Goal: Information Seeking & Learning: Learn about a topic

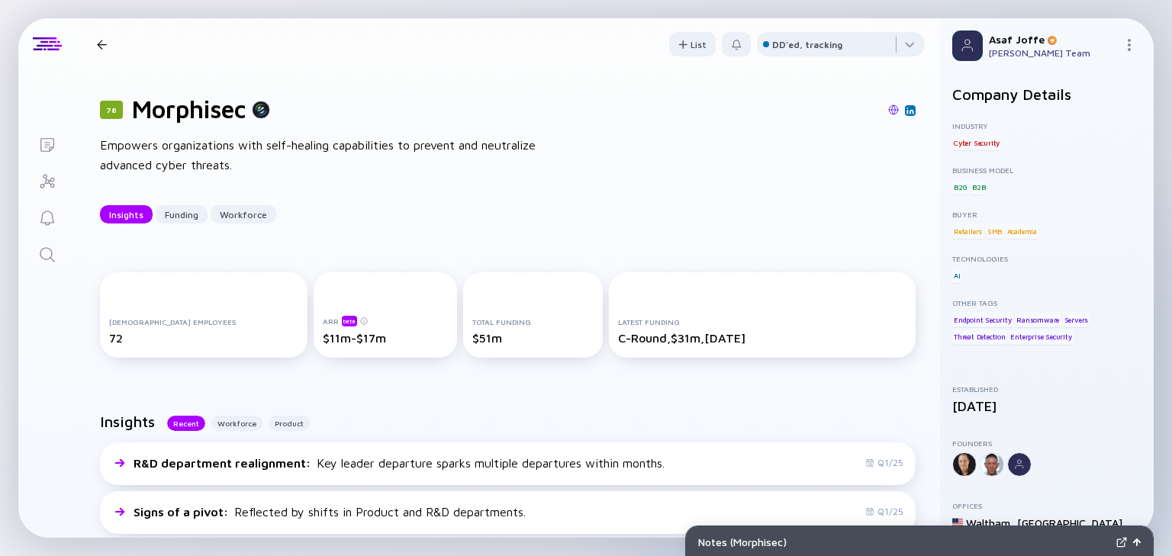
click at [52, 252] on icon "Search" at bounding box center [47, 255] width 18 height 18
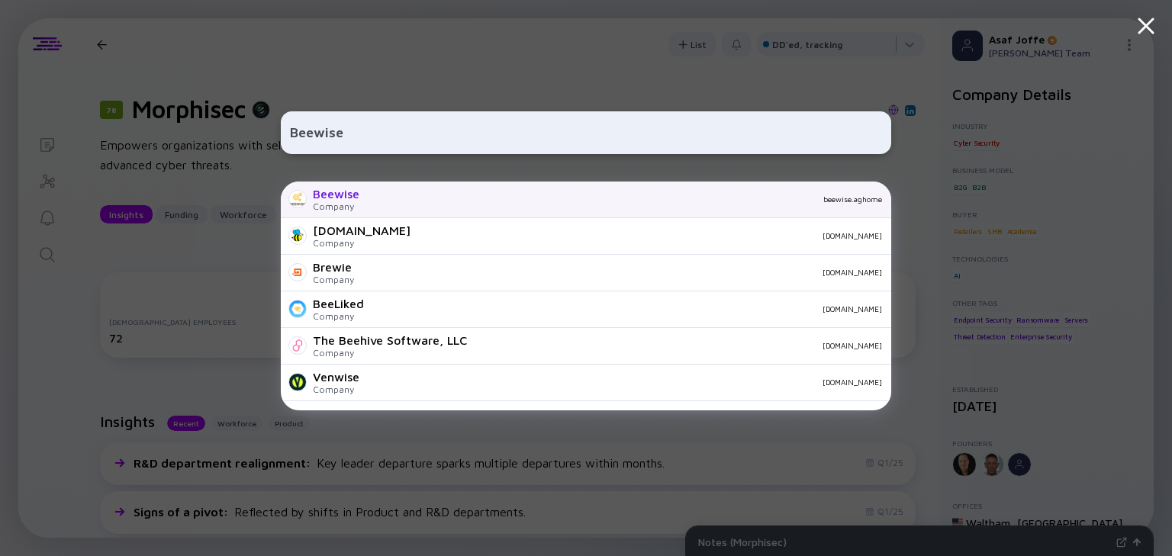
type input "Beewise"
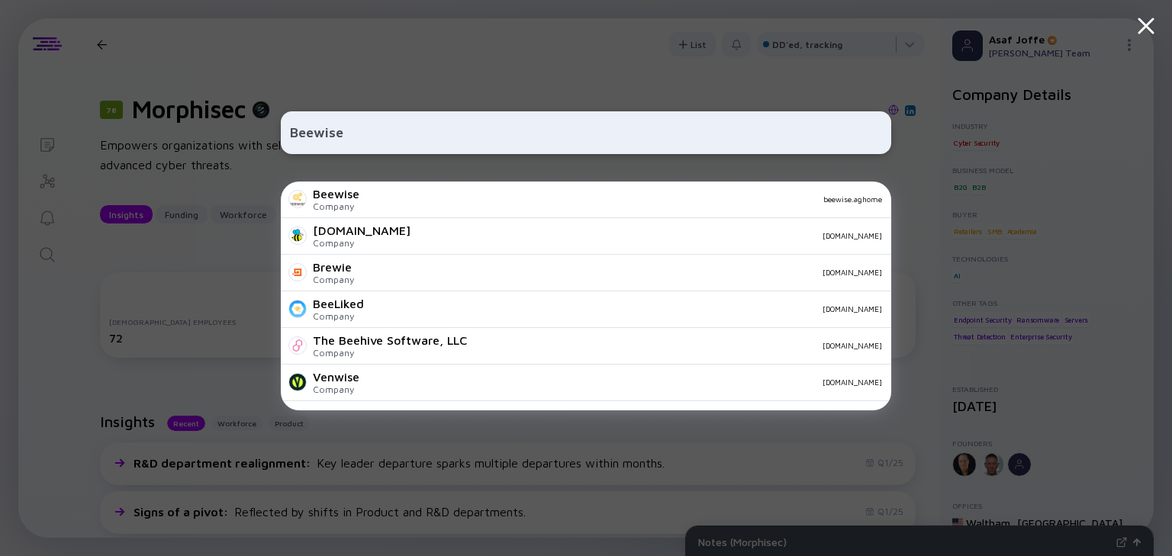
click at [444, 197] on div "beewise.aghome" at bounding box center [627, 199] width 511 height 9
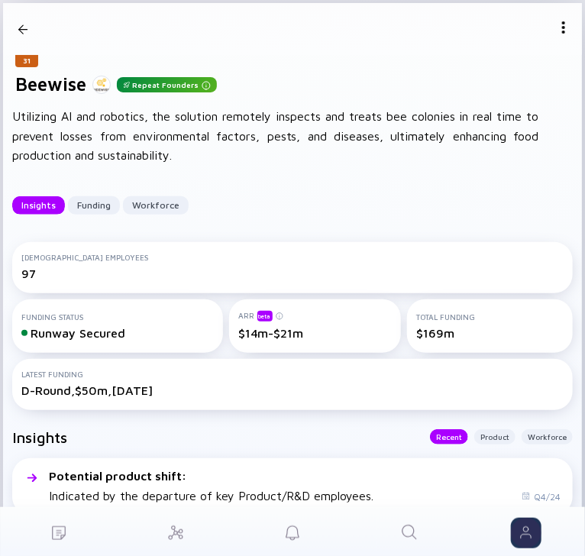
click at [409, 534] on icon "Search" at bounding box center [409, 532] width 18 height 18
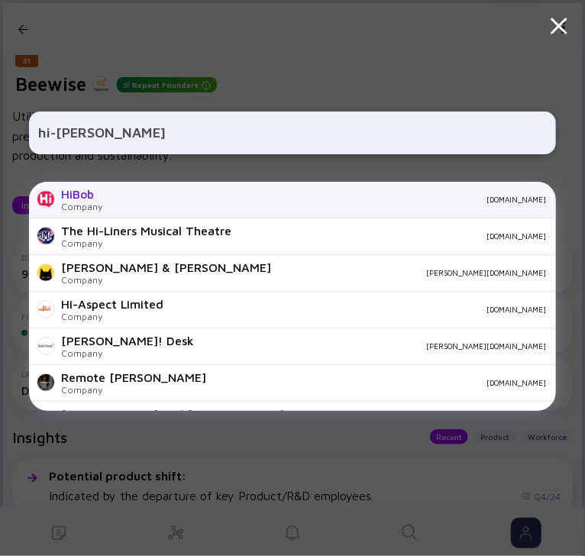
type input "hi-[PERSON_NAME]"
click at [174, 207] on div "HiBob Company [DOMAIN_NAME]" at bounding box center [292, 200] width 526 height 37
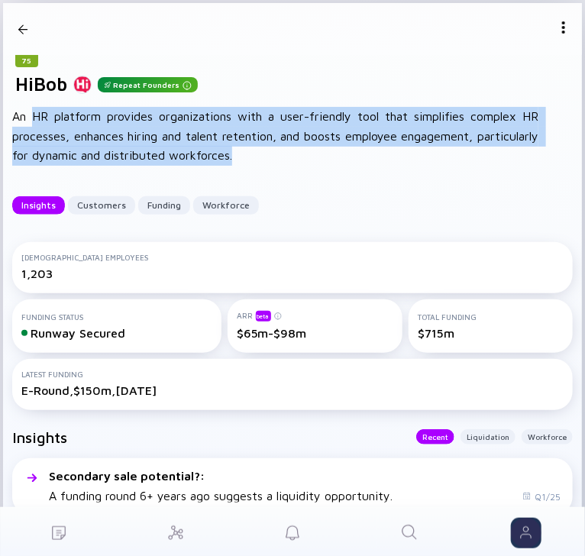
drag, startPoint x: 34, startPoint y: 114, endPoint x: 261, endPoint y: 156, distance: 230.4
click at [261, 156] on div "An HR platform provides organizations with a user-friendly tool that simplifies…" at bounding box center [275, 136] width 526 height 59
copy div "HR platform provides organizations with a user-friendly tool that simplifies co…"
click at [18, 31] on div at bounding box center [22, 29] width 9 height 20
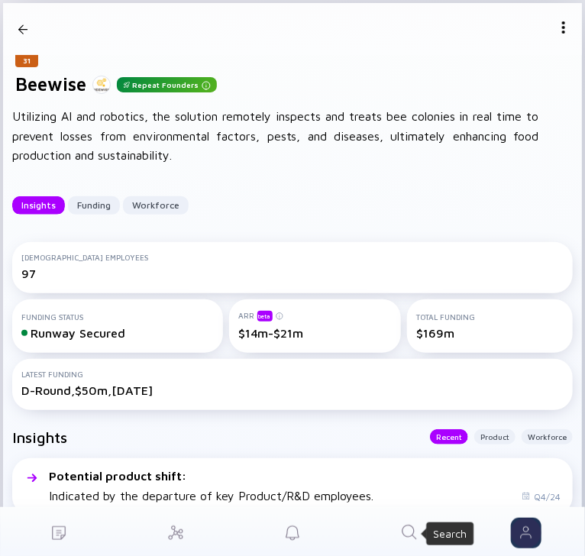
click at [415, 533] on icon "Search" at bounding box center [409, 532] width 18 height 18
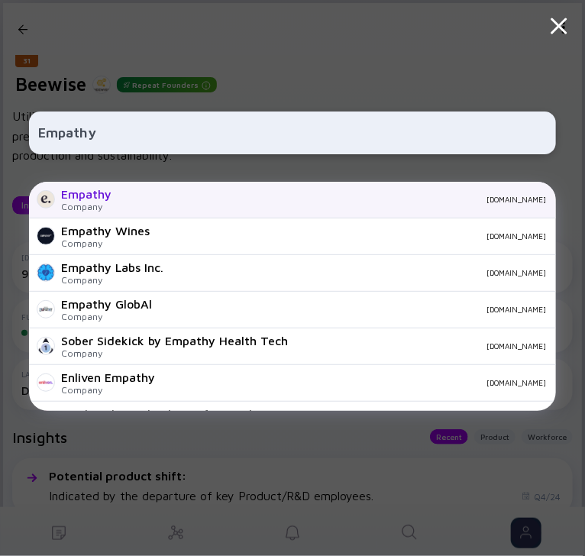
type input "Empathy"
click at [240, 205] on div "Empathy Company [DOMAIN_NAME]" at bounding box center [292, 200] width 526 height 37
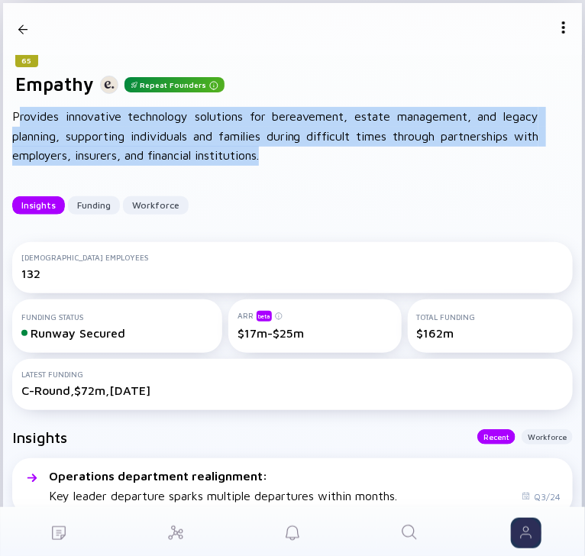
drag, startPoint x: 16, startPoint y: 114, endPoint x: 310, endPoint y: 157, distance: 297.1
click at [310, 157] on div "Provides innovative technology solutions for bereavement, estate management, an…" at bounding box center [275, 136] width 526 height 59
copy div "rovides innovative technology solutions for bereavement, estate management, and…"
click at [420, 533] on link "Search" at bounding box center [409, 531] width 117 height 49
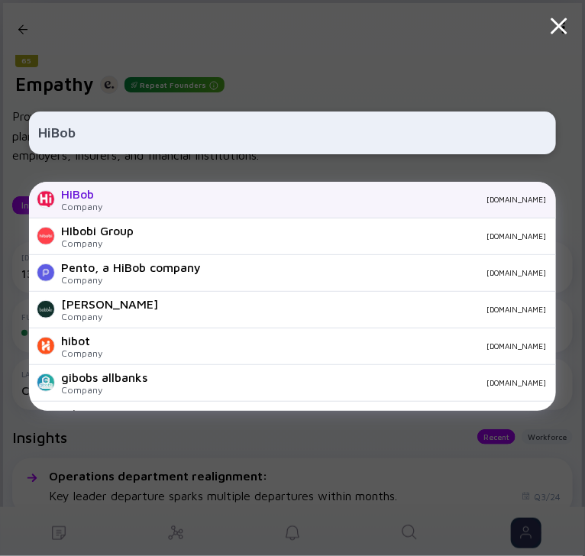
type input "HiBob"
click at [196, 211] on div "HiBob Company [DOMAIN_NAME]" at bounding box center [292, 200] width 526 height 37
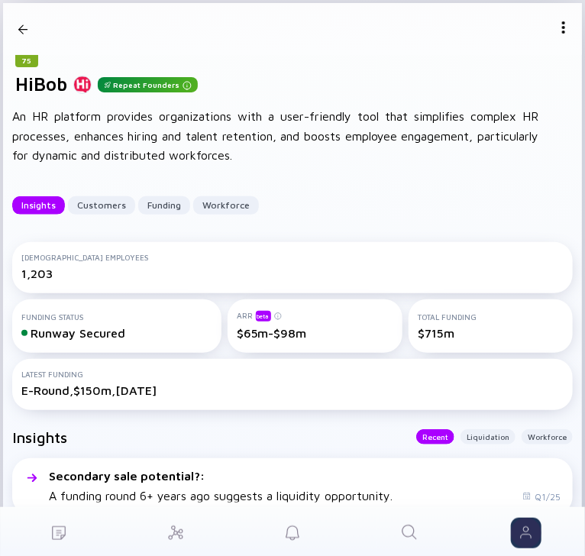
click at [557, 31] on img at bounding box center [563, 27] width 12 height 12
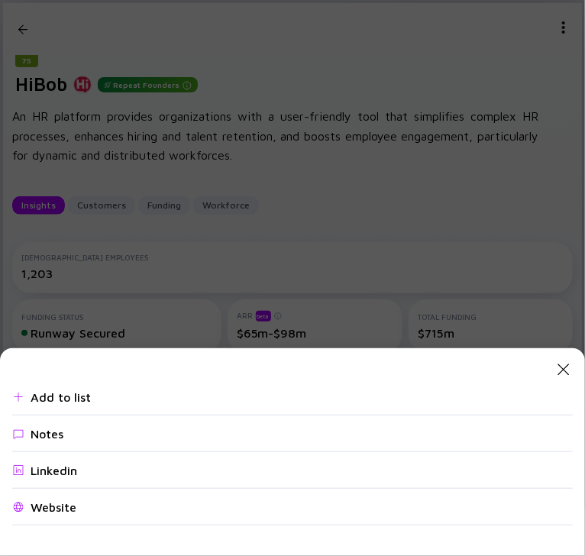
click at [63, 507] on div "Website" at bounding box center [54, 507] width 46 height 14
click at [557, 372] on icon "Close Modal" at bounding box center [563, 369] width 18 height 18
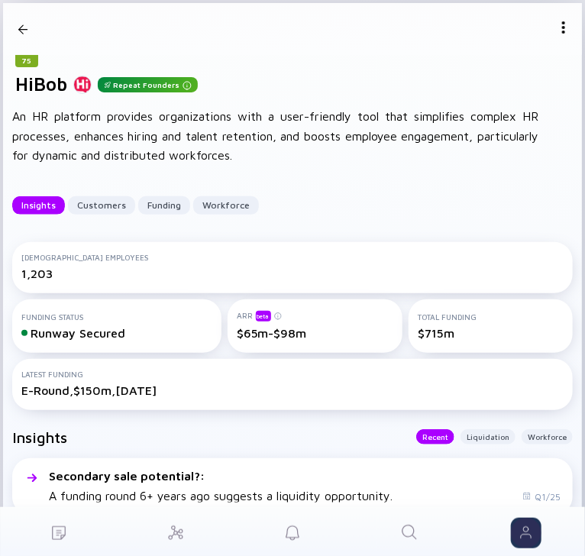
click at [408, 523] on icon "Search" at bounding box center [409, 532] width 18 height 18
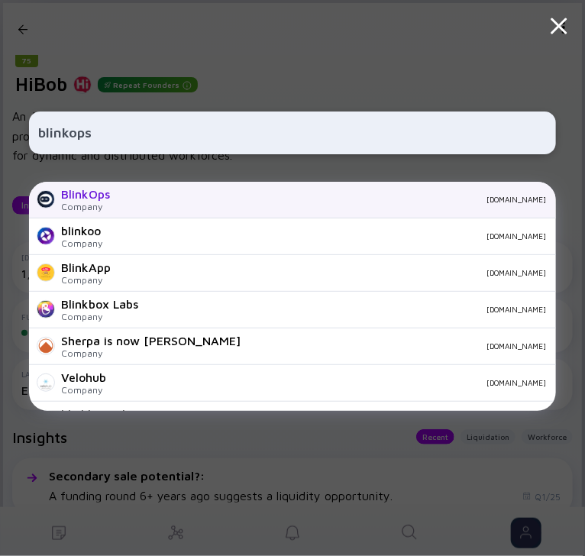
type input "blinkops"
click at [344, 208] on div "BlinkOps Company [DOMAIN_NAME]" at bounding box center [292, 200] width 526 height 37
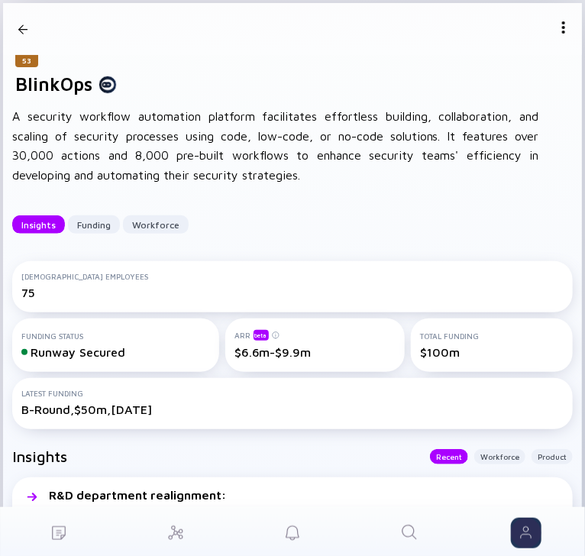
click at [557, 27] on img at bounding box center [563, 27] width 12 height 12
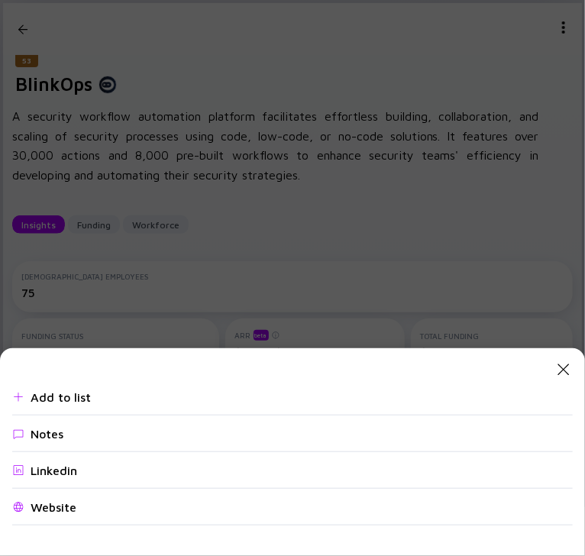
click at [63, 511] on div "Website" at bounding box center [54, 507] width 46 height 14
click at [45, 141] on div "Close Modal Add to list Notes Linkedin Website" at bounding box center [292, 278] width 585 height 556
click at [18, 34] on div "Close Modal Add to list Notes Linkedin Website" at bounding box center [292, 278] width 585 height 556
click at [564, 366] on icon "Close Modal" at bounding box center [563, 369] width 18 height 18
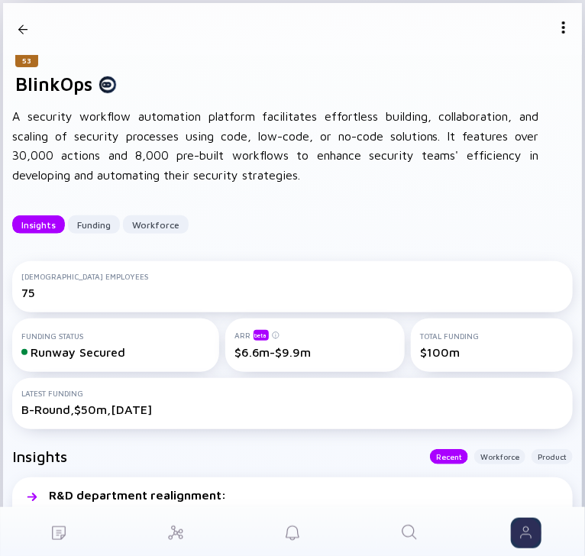
click at [417, 531] on icon "Search" at bounding box center [409, 532] width 18 height 18
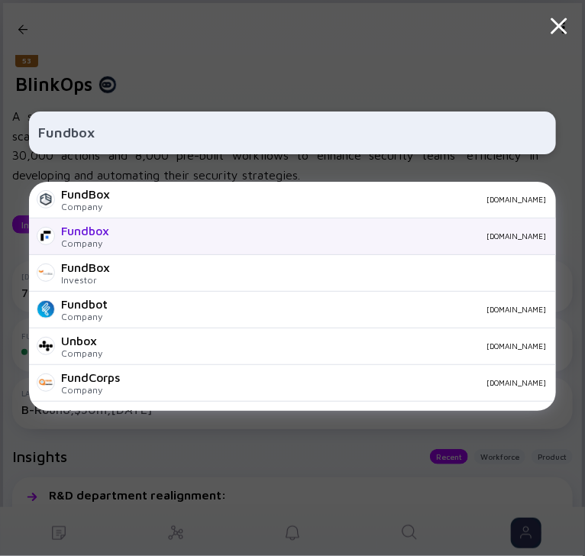
type input "Fundbox"
click at [334, 235] on div "[DOMAIN_NAME]" at bounding box center [333, 235] width 424 height 9
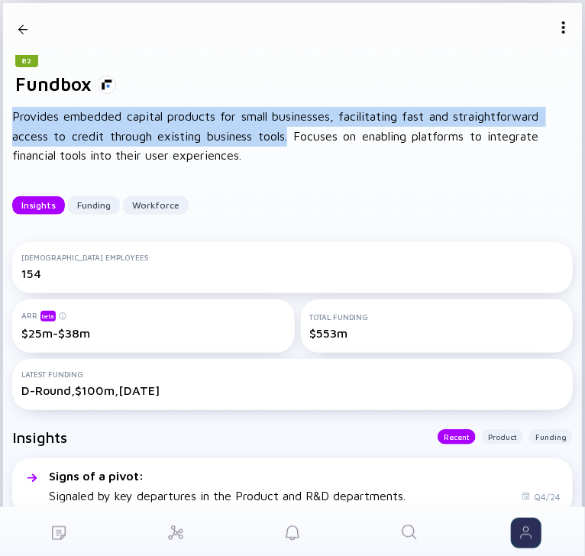
drag, startPoint x: 15, startPoint y: 117, endPoint x: 279, endPoint y: 135, distance: 264.7
click at [279, 135] on div "Provides embedded capital products for small businesses, facilitating fast and …" at bounding box center [275, 136] width 526 height 59
copy div "Provides embedded capital products for small businesses, facilitating fast and …"
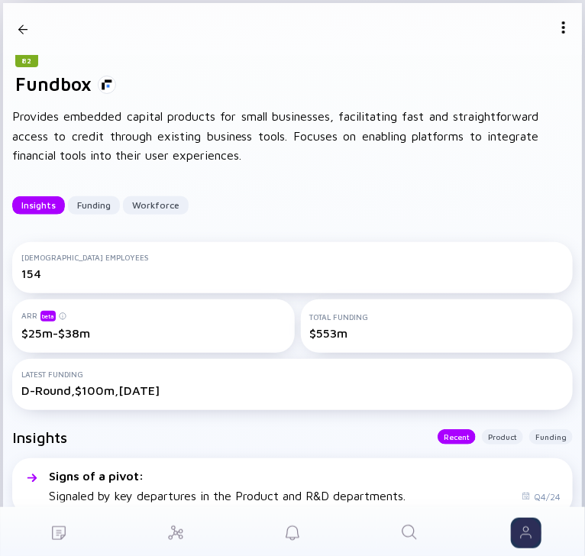
click at [547, 41] on div "82 Fundbox Insights Funding Workforce" at bounding box center [292, 29] width 543 height 52
click at [557, 31] on img at bounding box center [563, 27] width 12 height 12
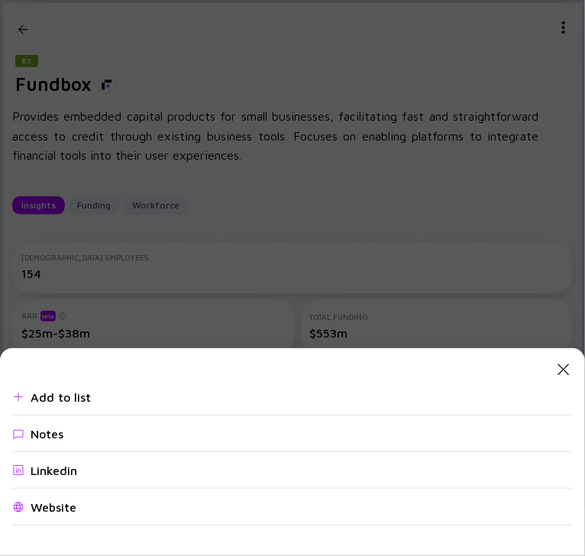
click at [61, 515] on div "Website" at bounding box center [292, 507] width 560 height 37
click at [559, 376] on icon "Close Modal" at bounding box center [563, 369] width 18 height 18
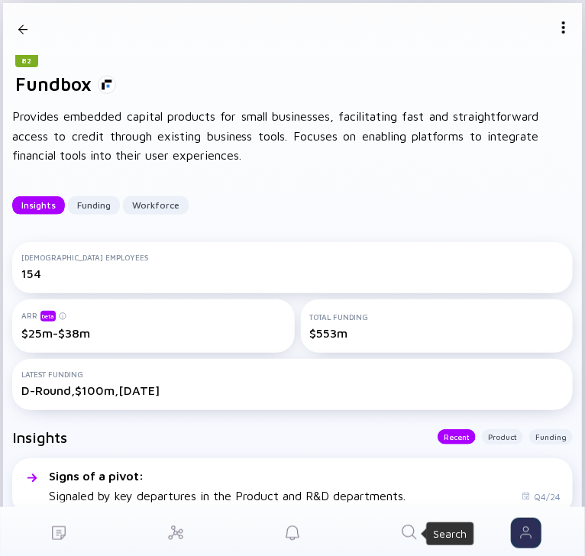
click at [411, 527] on icon "Search" at bounding box center [409, 532] width 18 height 18
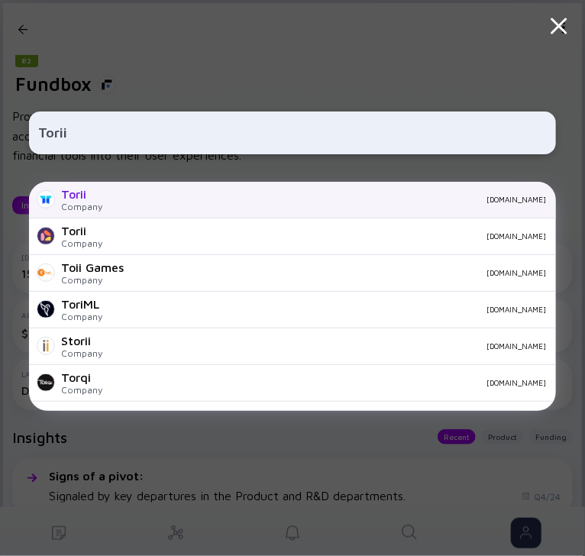
type input "Torii"
click at [152, 199] on div "[DOMAIN_NAME]" at bounding box center [329, 199] width 431 height 9
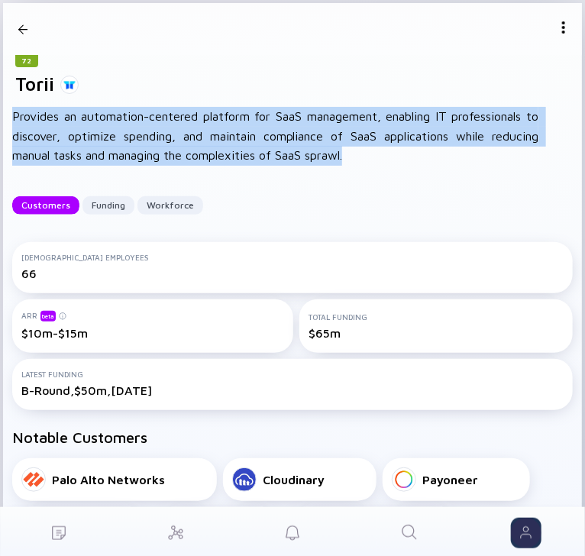
drag, startPoint x: 13, startPoint y: 116, endPoint x: 369, endPoint y: 152, distance: 358.3
click at [369, 152] on div "Provides an automation-centered platform for SaaS management, enabling IT profe…" at bounding box center [275, 136] width 526 height 59
copy div "Provides an automation-centered platform for SaaS management, enabling IT profe…"
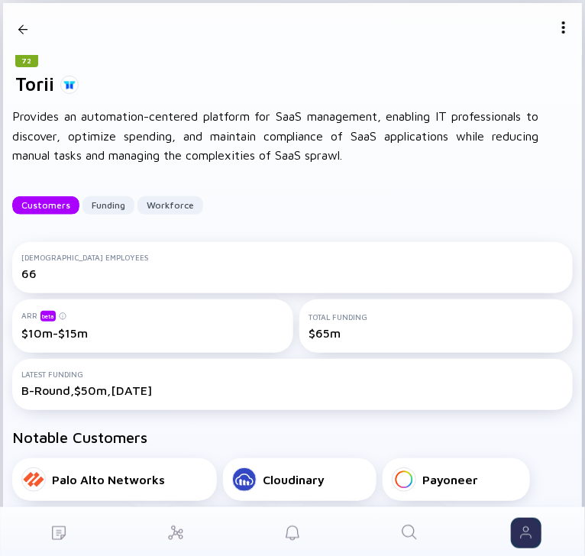
click at [550, 34] on div "72 Torii Customers Funding Workforce" at bounding box center [292, 29] width 543 height 52
click at [557, 32] on img at bounding box center [563, 27] width 12 height 12
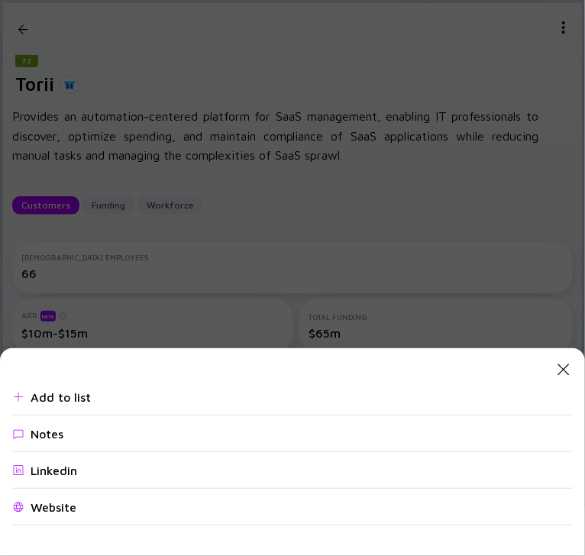
click at [46, 510] on div "Website" at bounding box center [54, 507] width 46 height 14
click at [556, 369] on icon "Close Modal" at bounding box center [563, 369] width 18 height 18
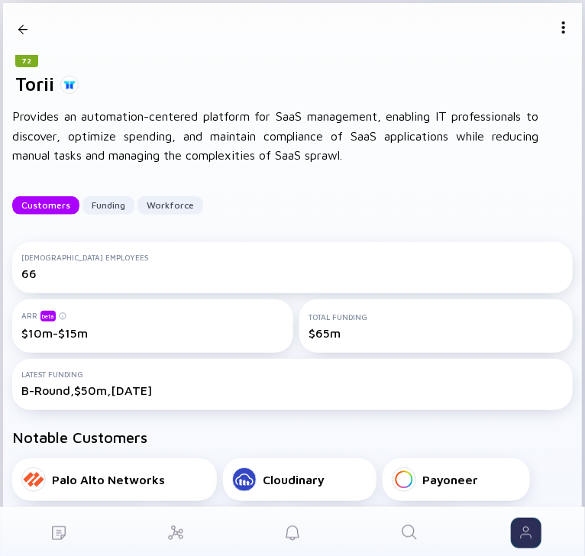
click at [411, 537] on icon "Search" at bounding box center [409, 532] width 18 height 18
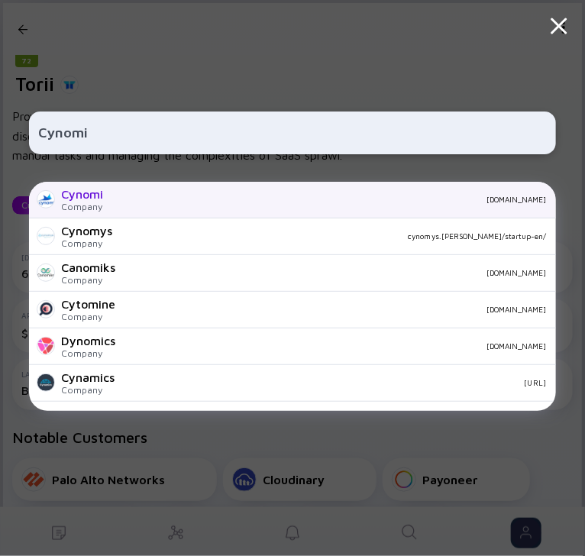
type input "Cynomi"
click at [124, 202] on div "[DOMAIN_NAME]" at bounding box center [330, 199] width 431 height 9
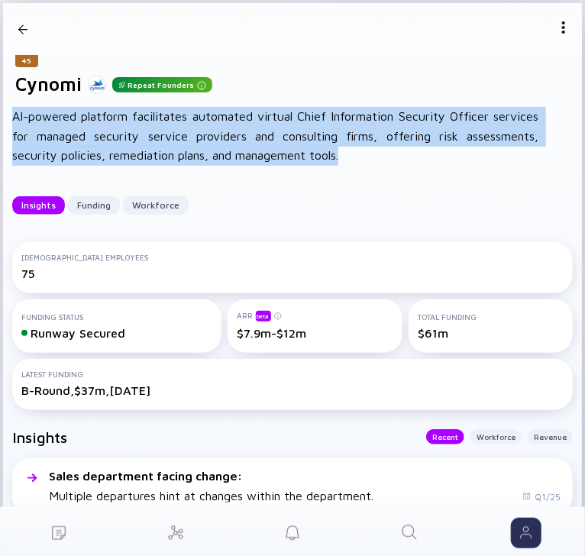
drag, startPoint x: 14, startPoint y: 116, endPoint x: 337, endPoint y: 156, distance: 326.1
click at [337, 156] on div "AI-powered platform facilitates automated virtual Chief Information Security Of…" at bounding box center [275, 136] width 526 height 59
copy div "AI-powered platform facilitates automated virtual Chief Information Security Of…"
click at [557, 32] on img at bounding box center [563, 27] width 12 height 12
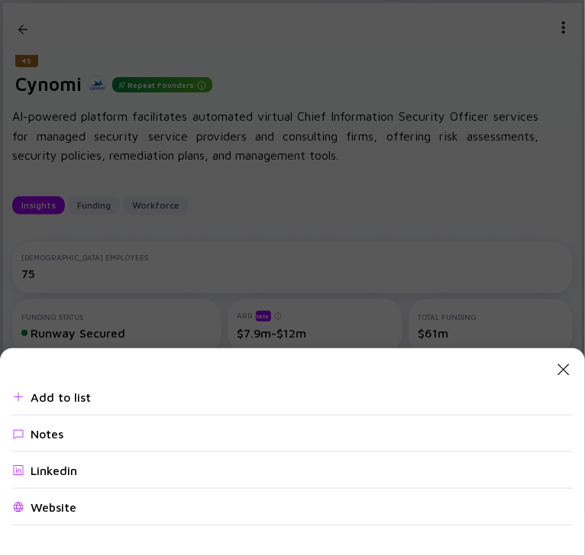
click at [98, 509] on div "Website" at bounding box center [292, 507] width 560 height 37
click at [557, 377] on icon "Close Modal" at bounding box center [563, 369] width 18 height 18
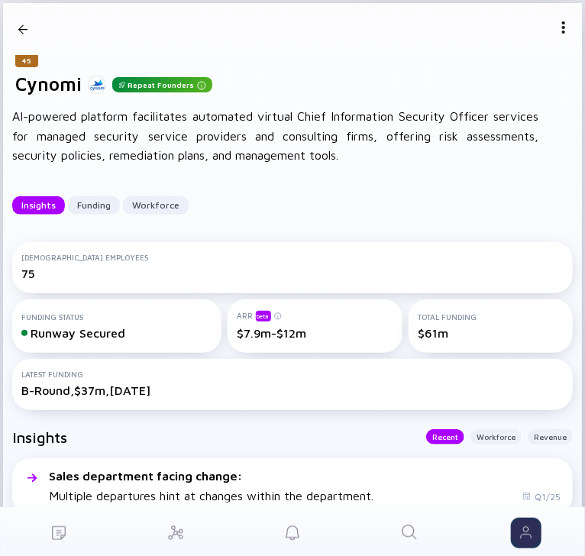
click at [425, 536] on link "Search" at bounding box center [409, 531] width 117 height 49
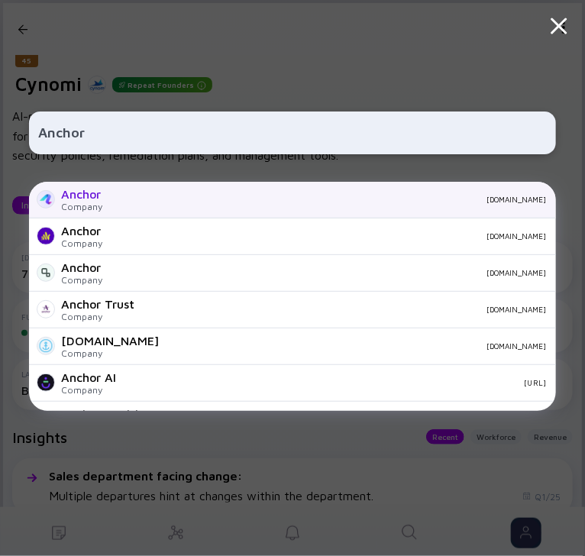
type input "Anchor"
click at [165, 194] on div "Anchor Company [DOMAIN_NAME]" at bounding box center [292, 200] width 526 height 37
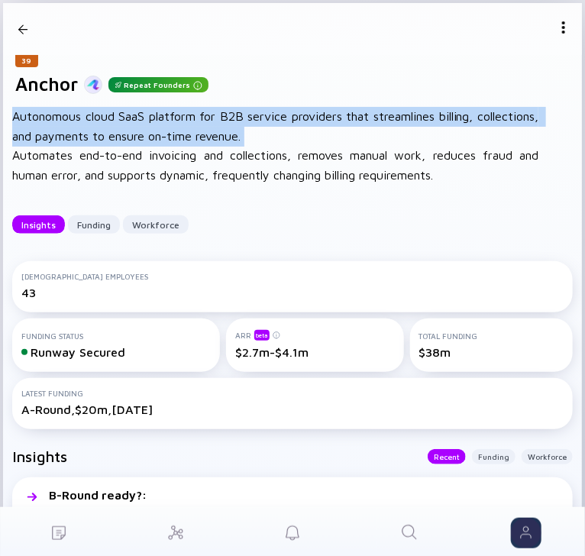
drag, startPoint x: 12, startPoint y: 115, endPoint x: 283, endPoint y: 140, distance: 272.1
click at [283, 140] on div "Autonomous cloud SaaS platform for B2B service providers that streamlines billi…" at bounding box center [275, 146] width 526 height 78
copy div "Autonomous cloud SaaS platform for B2B service providers that streamlines billi…"
click at [547, 36] on div "39 Anchor Repeat Founders Insights Funding Workforce" at bounding box center [292, 29] width 543 height 52
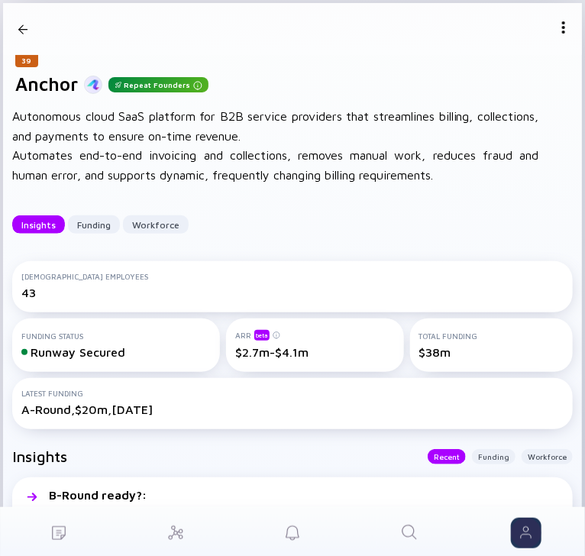
click at [557, 31] on img at bounding box center [563, 27] width 12 height 12
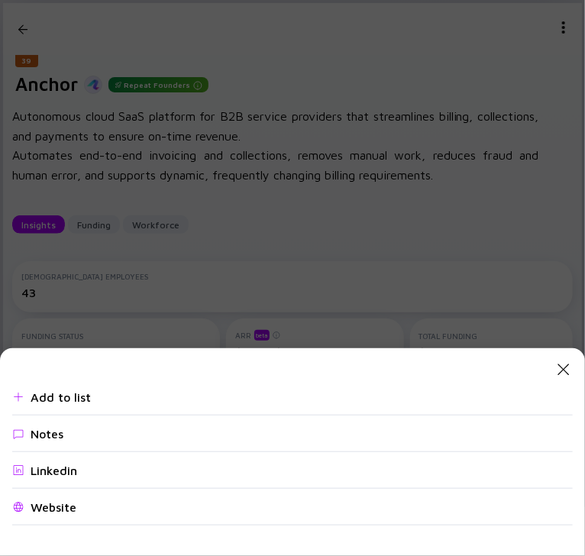
click at [62, 511] on div "Website" at bounding box center [54, 507] width 46 height 14
click at [559, 368] on icon "Close Modal" at bounding box center [563, 369] width 18 height 18
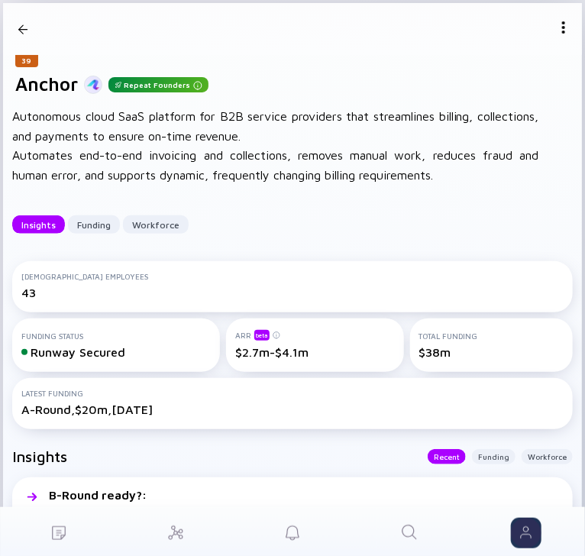
click at [410, 531] on icon "Search" at bounding box center [409, 532] width 18 height 18
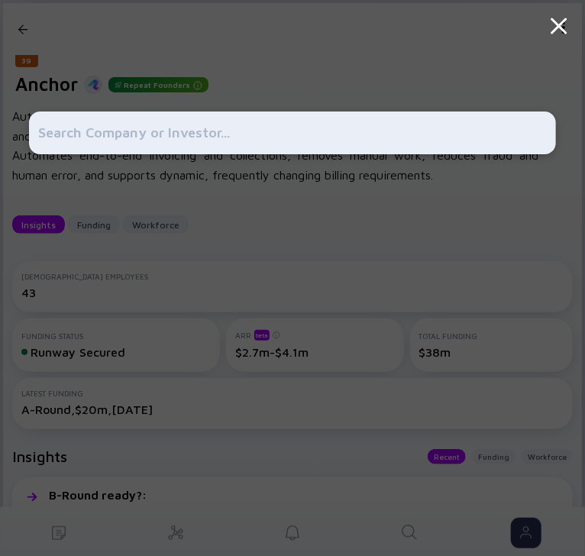
click at [228, 134] on input "text" at bounding box center [292, 132] width 508 height 27
type input "Hi-[PERSON_NAME]"
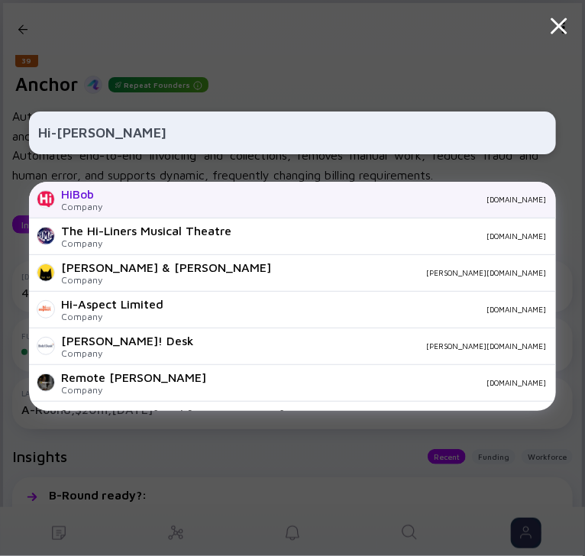
click at [183, 205] on div "HiBob Company [DOMAIN_NAME]" at bounding box center [292, 200] width 526 height 37
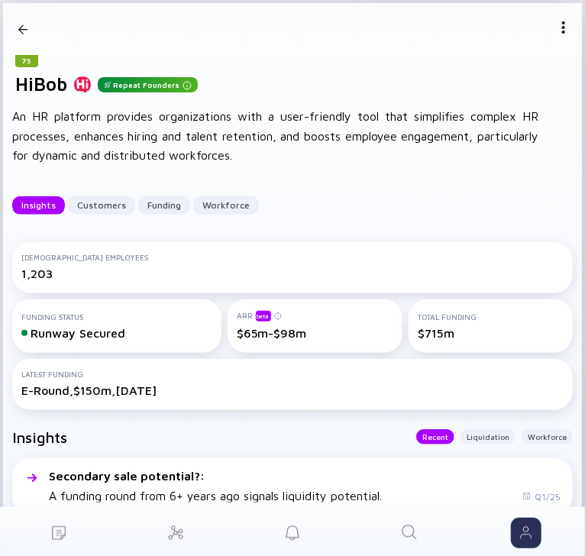
click at [557, 31] on img at bounding box center [563, 27] width 12 height 12
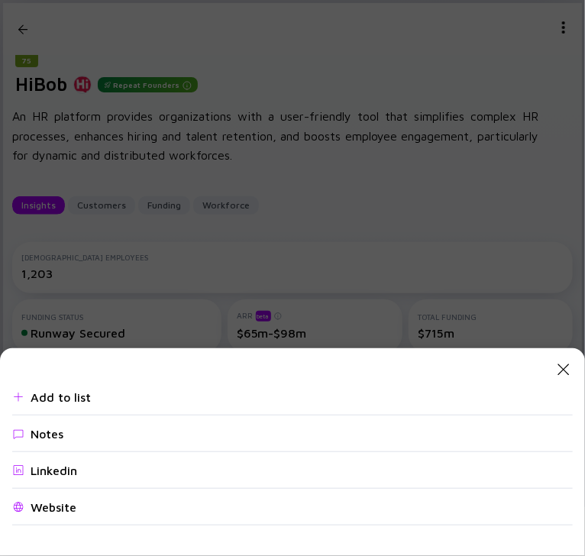
click at [59, 502] on div "Website" at bounding box center [54, 507] width 46 height 14
click at [581, 369] on div "Close Modal Add to list Notes Linkedin Website" at bounding box center [292, 452] width 585 height 208
click at [560, 369] on icon "Close Modal" at bounding box center [563, 369] width 18 height 18
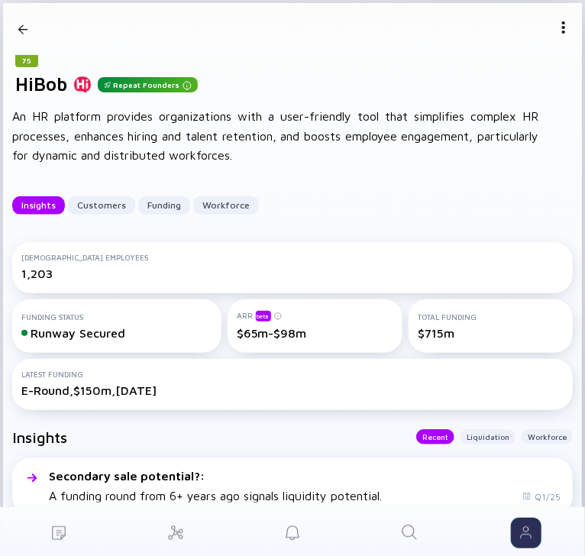
click at [408, 527] on icon "Search" at bounding box center [409, 532] width 18 height 18
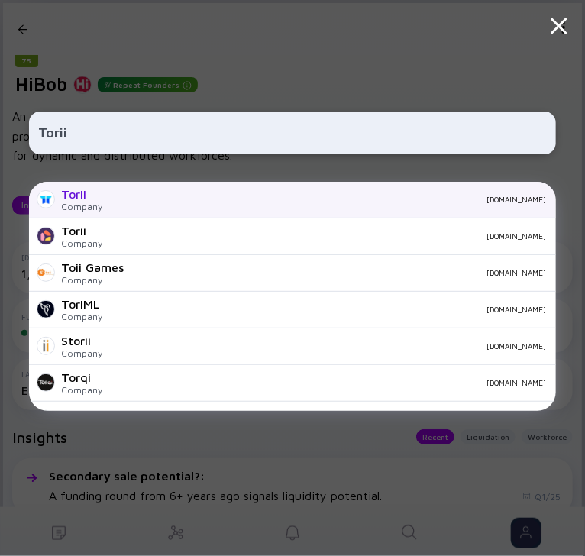
type input "Torii"
click at [124, 202] on div "[DOMAIN_NAME]" at bounding box center [329, 199] width 431 height 9
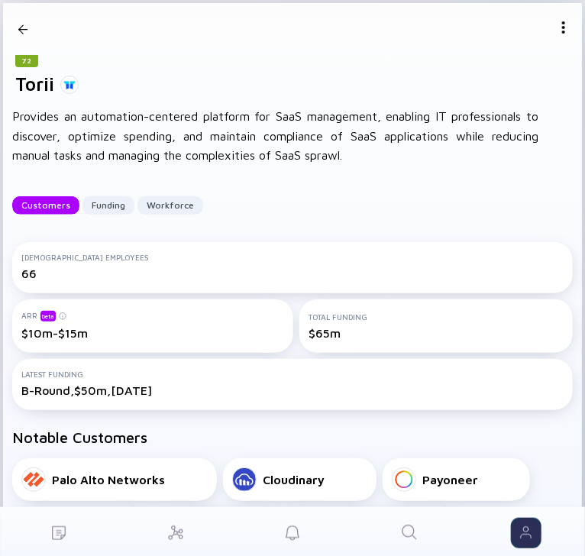
click at [546, 29] on div "72 Torii Customers Funding Workforce" at bounding box center [292, 29] width 543 height 52
click at [557, 29] on img at bounding box center [563, 27] width 12 height 12
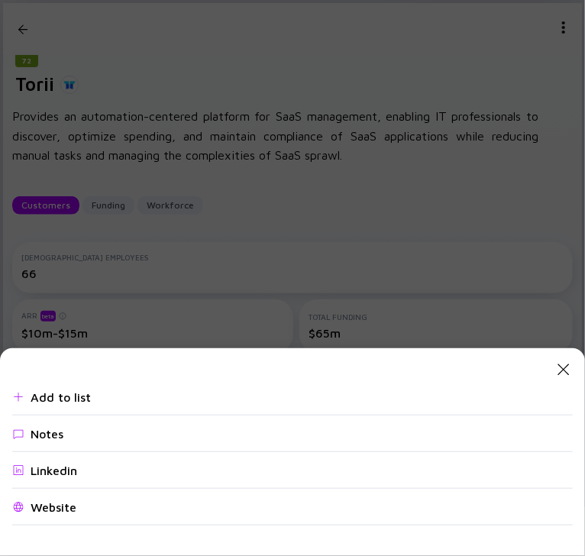
click at [82, 505] on div "Website" at bounding box center [292, 507] width 560 height 37
click at [119, 237] on div "Close Modal Add to list Notes Linkedin Website" at bounding box center [292, 278] width 585 height 556
click at [562, 366] on icon "Close Modal" at bounding box center [563, 369] width 18 height 18
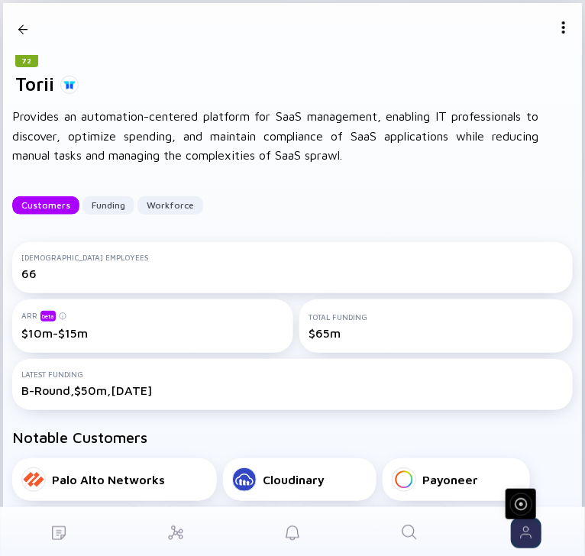
click at [397, 524] on link "Search" at bounding box center [409, 531] width 117 height 49
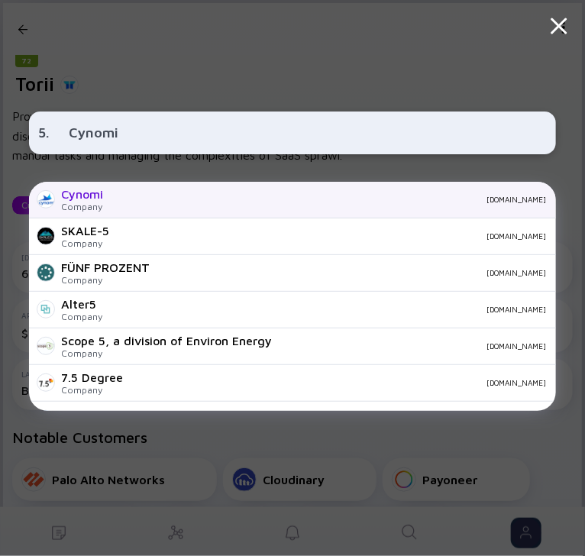
type input "5. Cynomi"
click at [124, 201] on div "[DOMAIN_NAME]" at bounding box center [330, 199] width 431 height 9
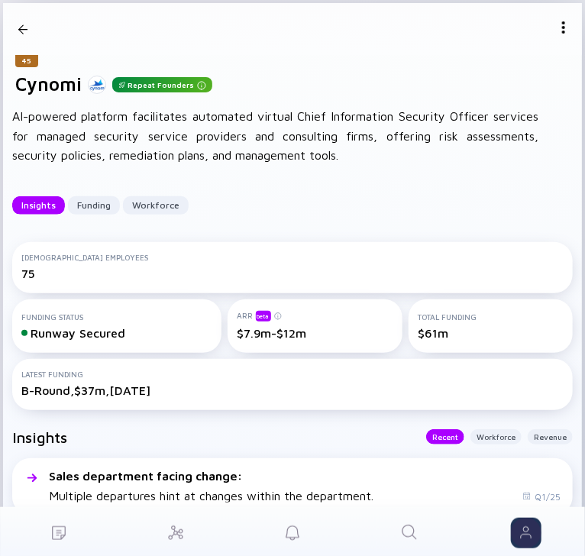
click at [560, 22] on img at bounding box center [563, 27] width 12 height 12
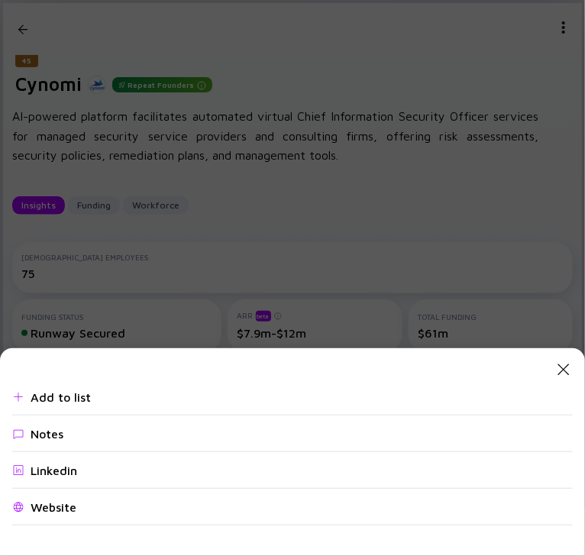
click at [73, 508] on div "Website" at bounding box center [54, 507] width 46 height 14
click at [560, 370] on icon "Close Modal" at bounding box center [563, 369] width 18 height 18
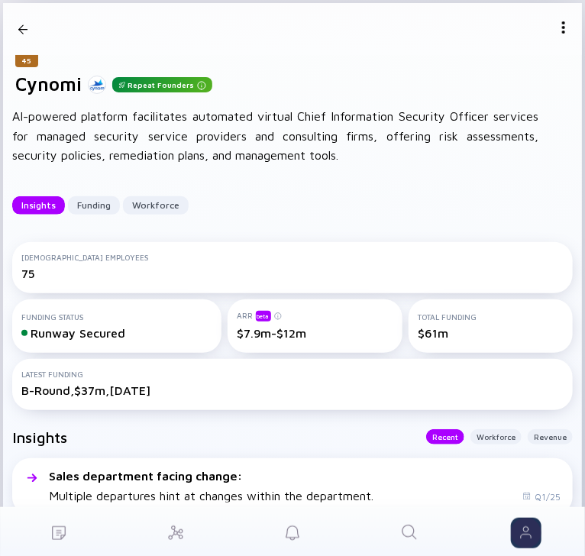
click at [393, 528] on link "Search" at bounding box center [409, 531] width 117 height 49
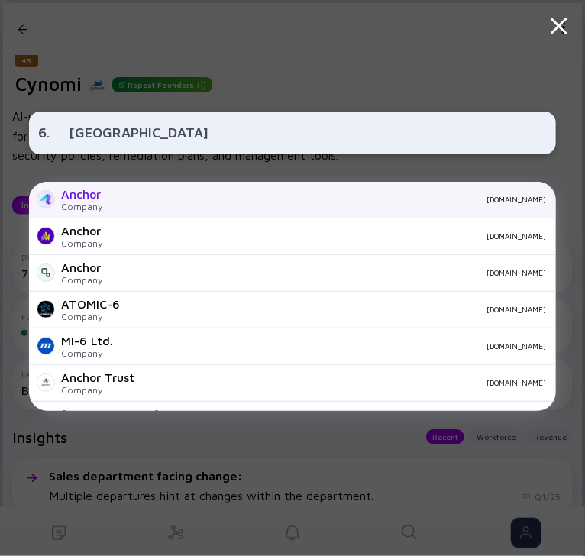
type input "6. [GEOGRAPHIC_DATA]"
click at [118, 202] on div "[DOMAIN_NAME]" at bounding box center [329, 199] width 431 height 9
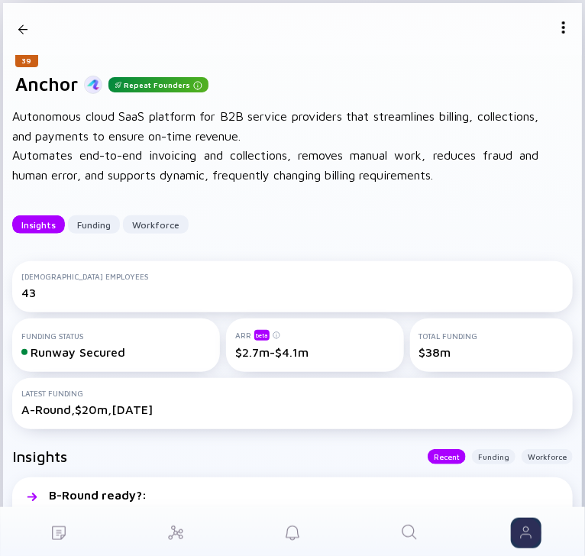
click at [547, 27] on div "39 Anchor Repeat Founders Insights Funding Workforce" at bounding box center [292, 29] width 543 height 52
click at [557, 27] on img at bounding box center [563, 27] width 12 height 12
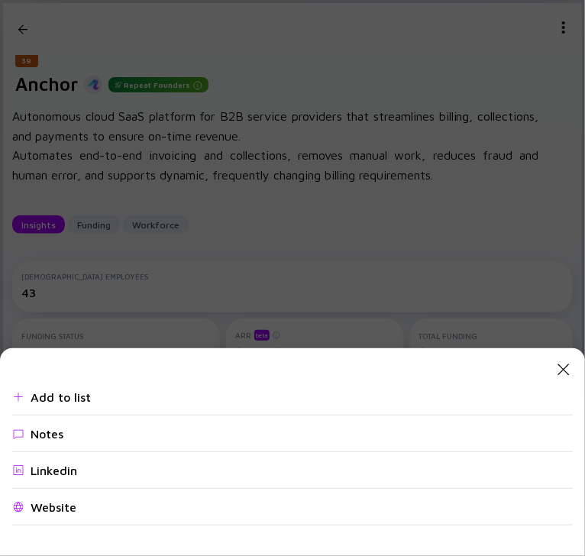
click at [58, 498] on div "Website" at bounding box center [292, 507] width 560 height 37
click at [568, 369] on icon "Close Modal" at bounding box center [563, 369] width 18 height 18
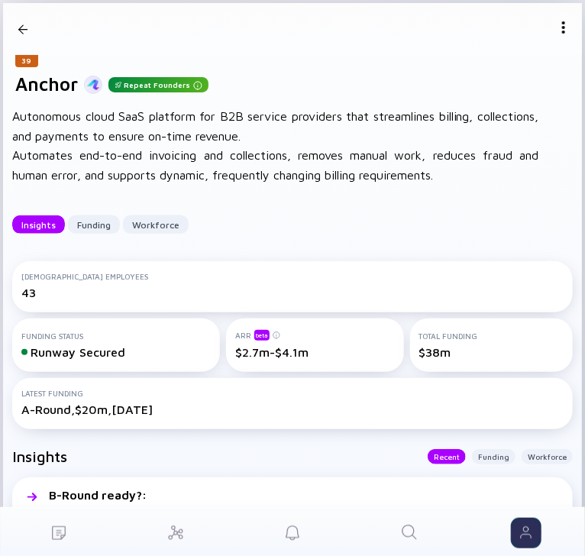
click at [415, 532] on icon "Search" at bounding box center [409, 532] width 18 height 18
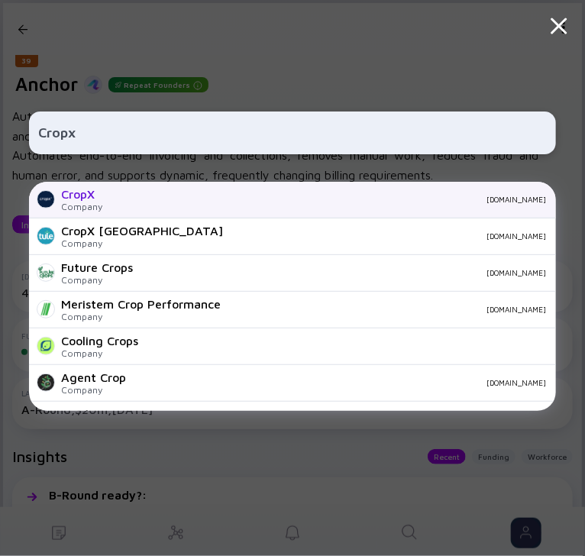
type input "Cropx"
click at [192, 195] on div "[DOMAIN_NAME]" at bounding box center [329, 199] width 431 height 9
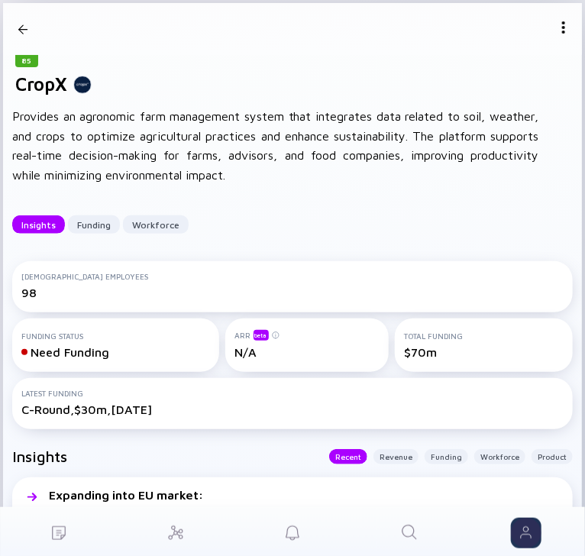
click at [547, 27] on div "85 CropX Insights Funding Workforce" at bounding box center [292, 29] width 543 height 52
click at [557, 27] on img at bounding box center [563, 27] width 12 height 12
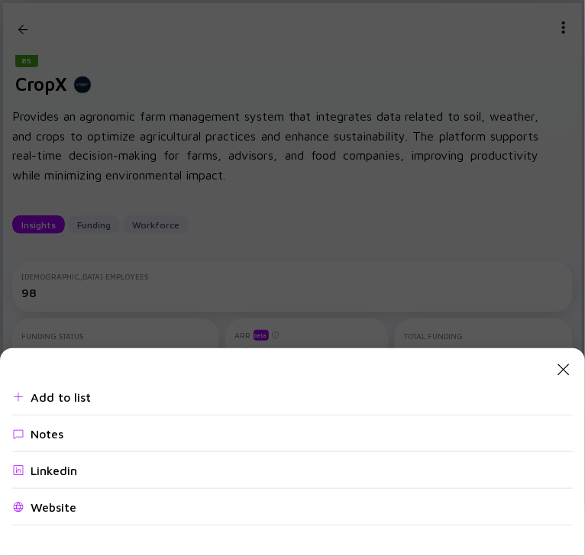
click at [43, 516] on div "Website" at bounding box center [292, 507] width 560 height 37
click at [565, 369] on icon "Close Modal" at bounding box center [563, 369] width 18 height 18
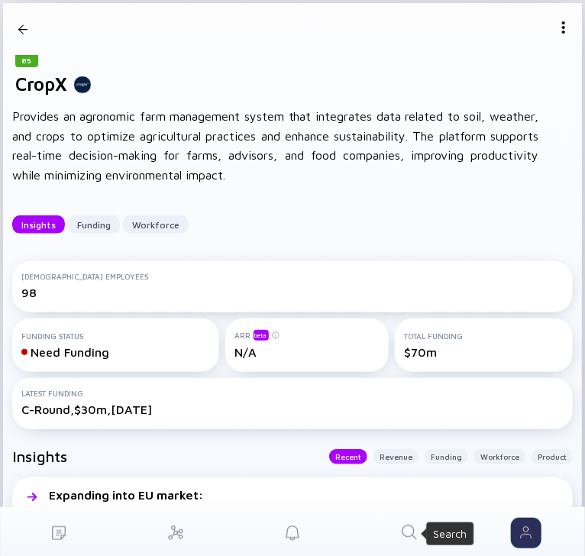
click at [406, 531] on icon "Search" at bounding box center [409, 532] width 18 height 18
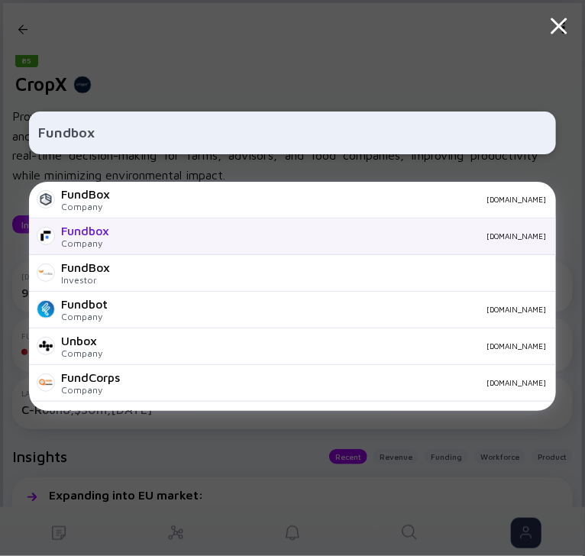
type input "Fundbox"
click at [201, 227] on div "Fundbox Company [DOMAIN_NAME]" at bounding box center [292, 236] width 526 height 37
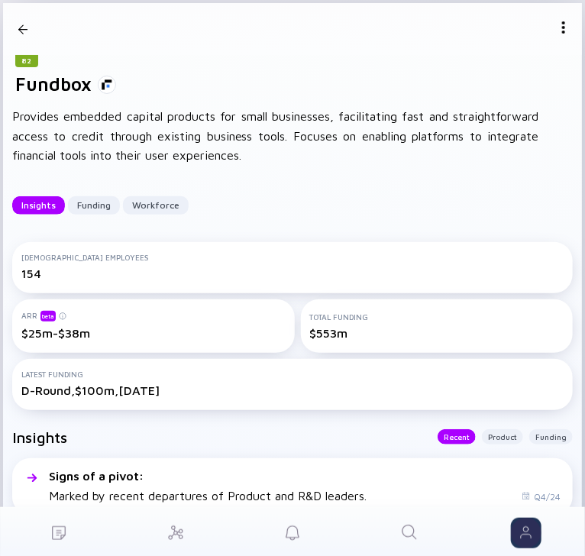
click at [557, 31] on img at bounding box center [563, 27] width 12 height 12
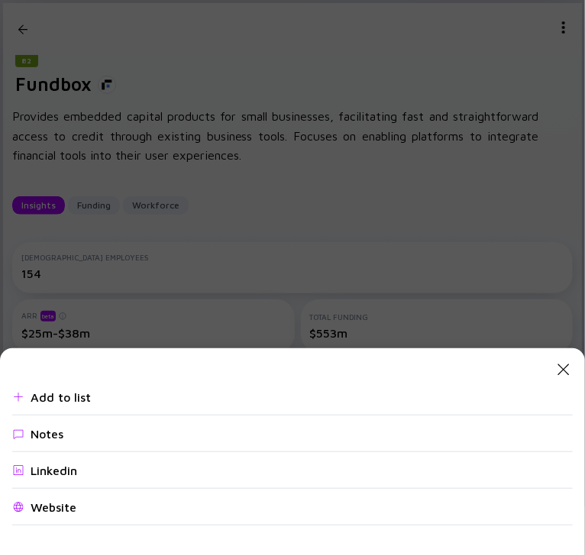
click at [41, 501] on div "Website" at bounding box center [54, 507] width 46 height 14
